Goal: Task Accomplishment & Management: Complete application form

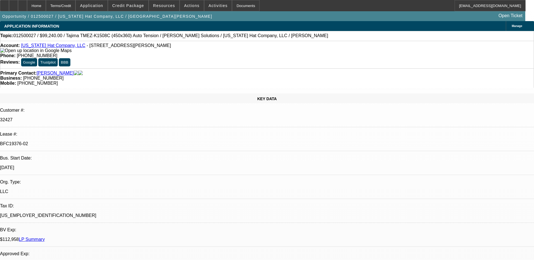
select select "0"
select select "2"
select select "0"
select select "2"
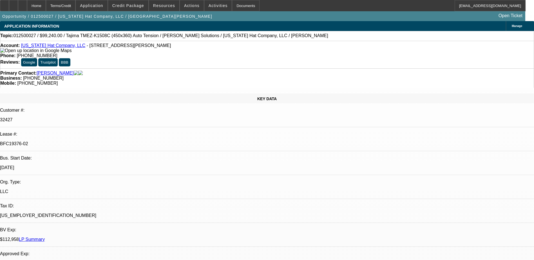
select select "0"
select select "2"
select select "0"
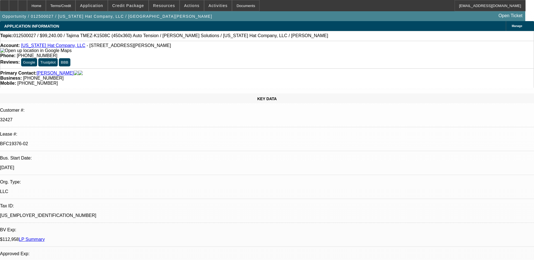
select select "2"
select select "0"
select select "1"
select select "2"
select select "6"
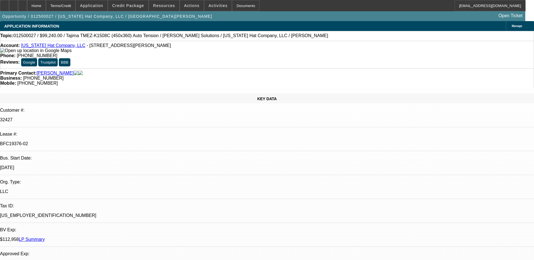
select select "1"
select select "2"
select select "6"
select select "1"
select select "2"
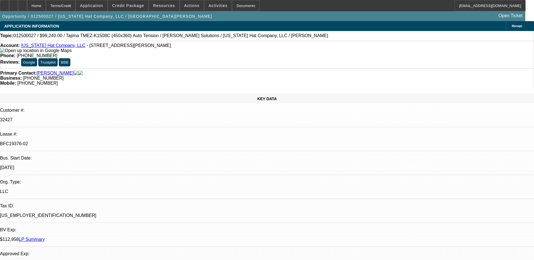
select select "6"
select select "1"
select select "2"
select select "6"
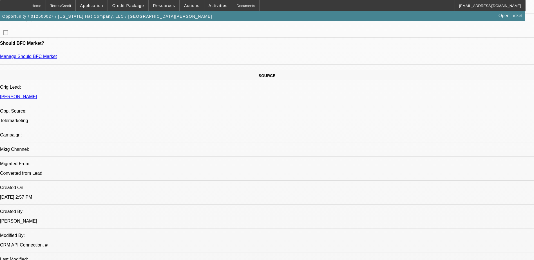
scroll to position [394, 0]
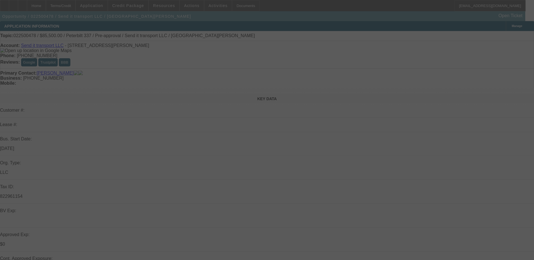
select select "0"
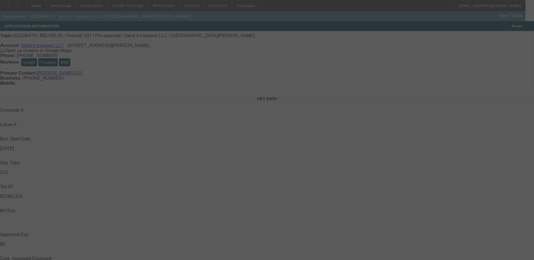
select select "0"
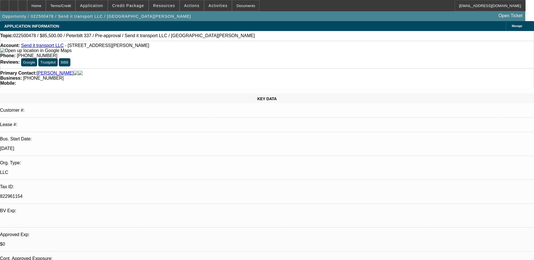
select select "1"
select select "6"
select select "1"
select select "2"
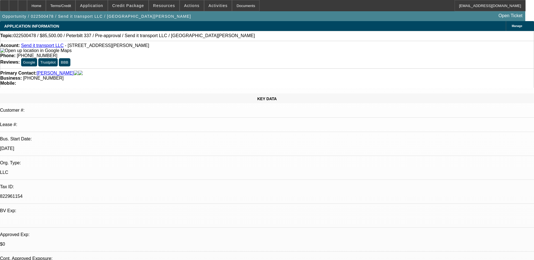
select select "6"
select select "1"
select select "2"
select select "6"
select select "1"
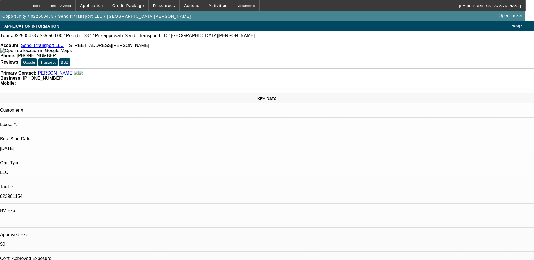
select select "1"
select select "6"
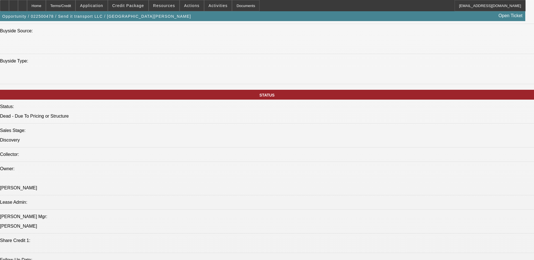
scroll to position [507, 0]
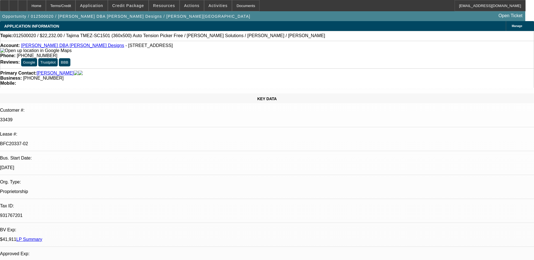
select select "0.2"
select select "2"
select select "0.1"
select select "0.2"
select select "2"
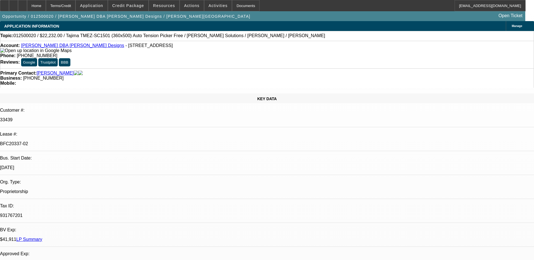
select select "0.1"
select select "0.2"
select select "2"
select select "0.1"
select select "1"
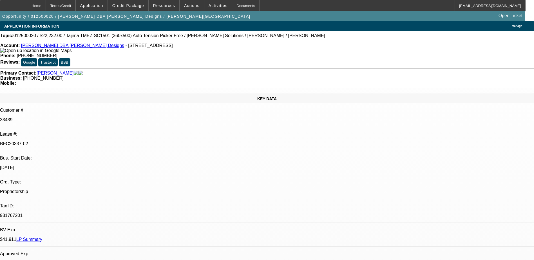
select select "2"
select select "4"
select select "1"
select select "2"
select select "4"
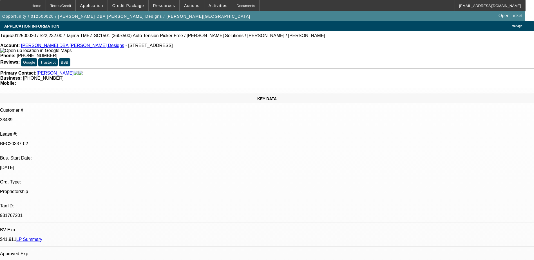
select select "1"
select select "2"
select select "4"
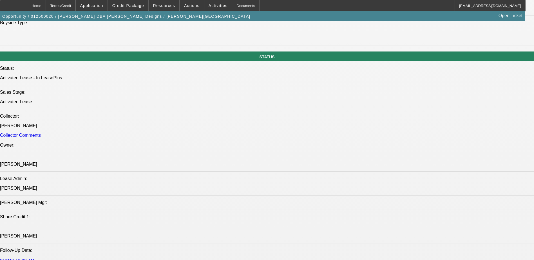
scroll to position [619, 0]
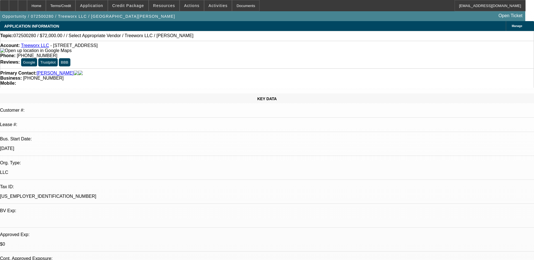
select select "0.2"
select select "2"
select select "0"
select select "1"
select select "2"
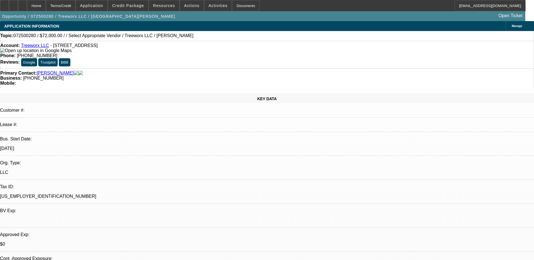
select select "6"
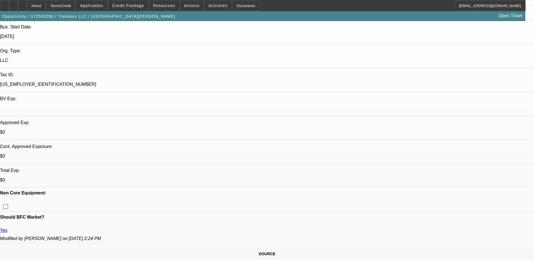
scroll to position [113, 0]
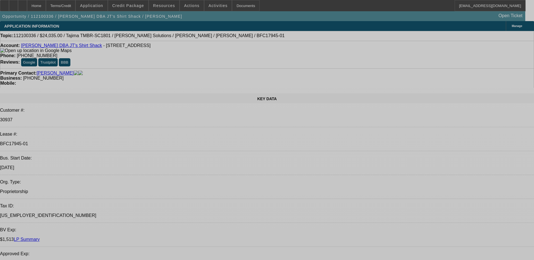
select select "0"
select select "2"
select select "0.1"
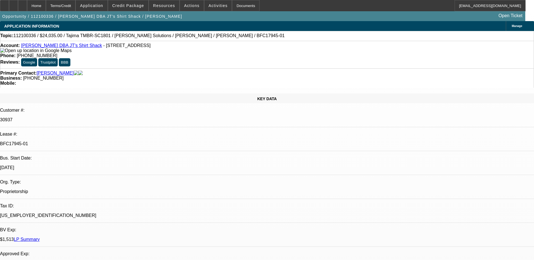
select select "0"
select select "0.1"
select select "0"
select select "2"
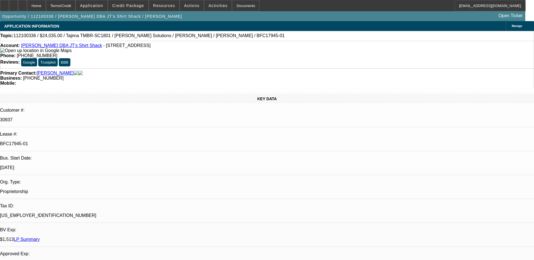
select select "0.1"
select select "0"
select select "1"
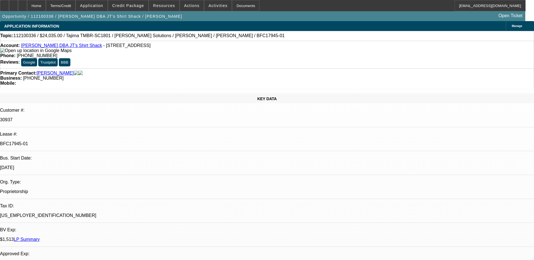
select select "2"
select select "4"
select select "1"
select select "4"
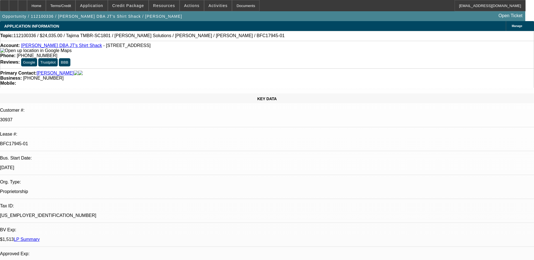
select select "1"
select select "2"
select select "4"
select select "1"
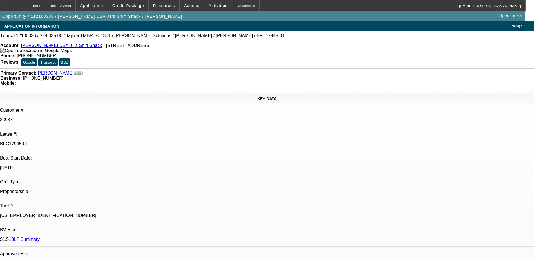
select select "6"
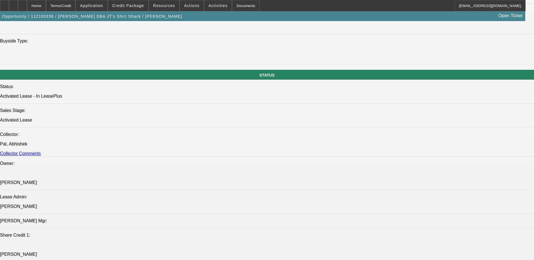
scroll to position [591, 0]
